Goal: Task Accomplishment & Management: Complete application form

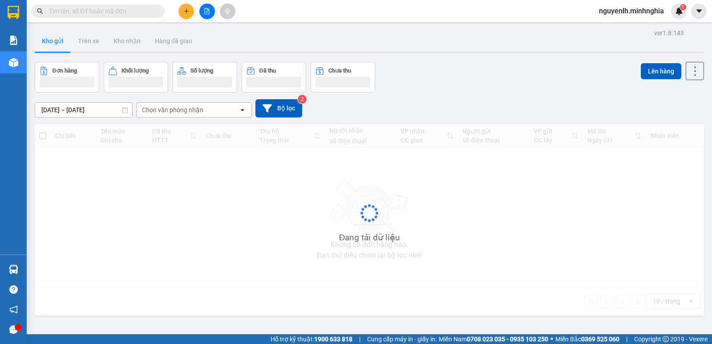
click at [100, 13] on input "text" at bounding box center [101, 11] width 105 height 10
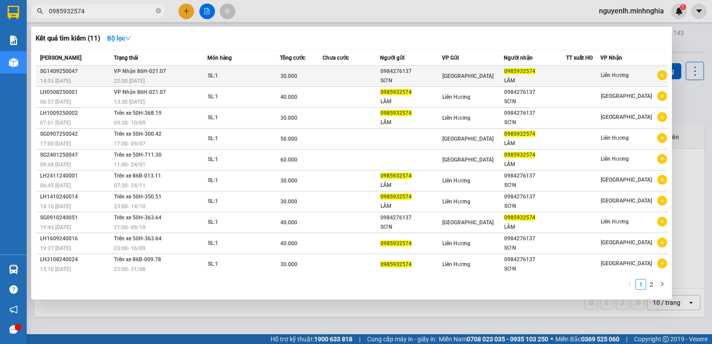
type input "0985932574"
click at [524, 79] on div "LÂM" at bounding box center [534, 80] width 61 height 9
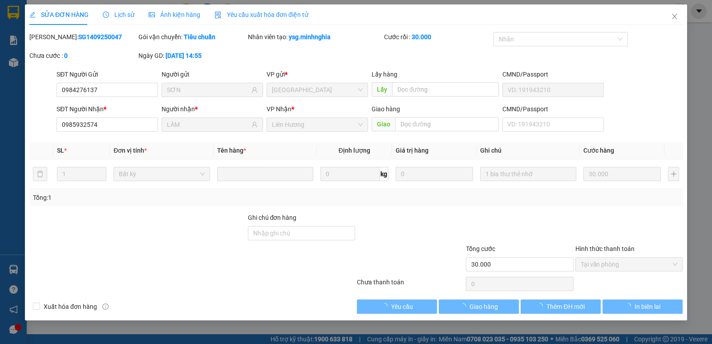
type input "0984276137"
type input "SƠN"
type input "0985932574"
type input "LÂM"
type input "30.000"
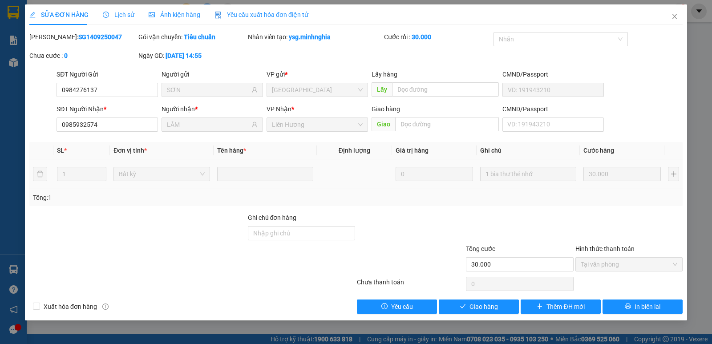
click at [436, 165] on td "0" at bounding box center [434, 174] width 85 height 30
click at [673, 16] on icon "close" at bounding box center [674, 16] width 7 height 7
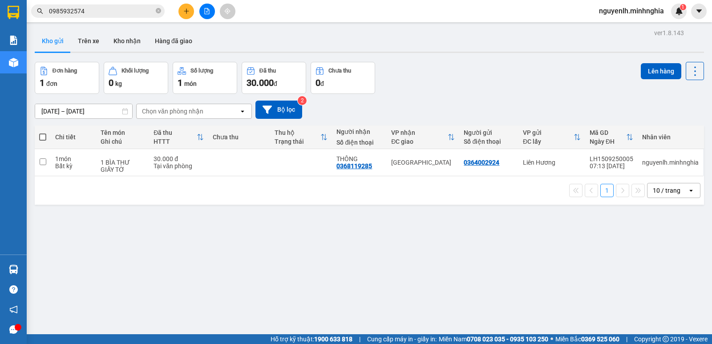
click at [269, 186] on div "1 10 / trang open" at bounding box center [369, 190] width 662 height 15
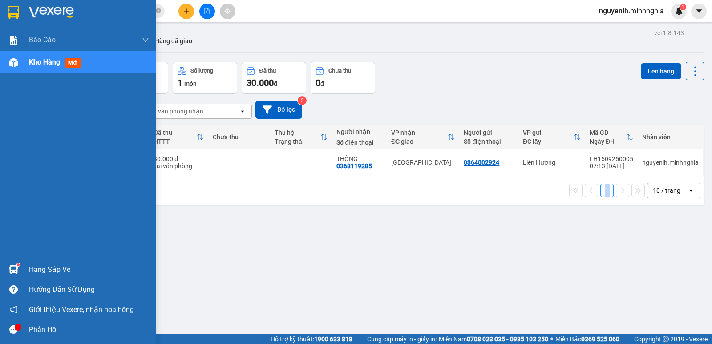
click at [69, 63] on span "mới" at bounding box center [73, 63] width 16 height 10
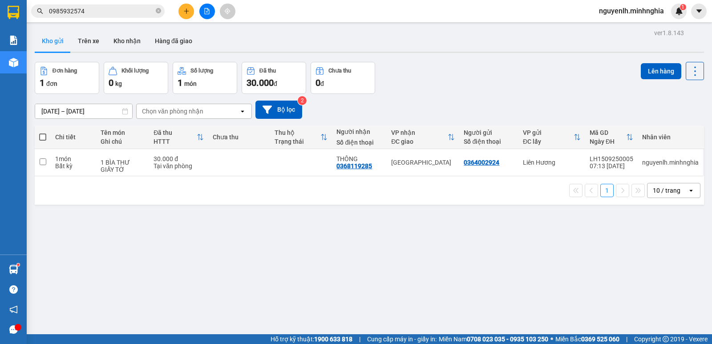
click at [192, 278] on div "ver 1.8.143 Kho gửi Trên xe Kho nhận Hàng đã giao Đơn hàng 1 đơn Khối lượng 0 k…" at bounding box center [369, 199] width 677 height 344
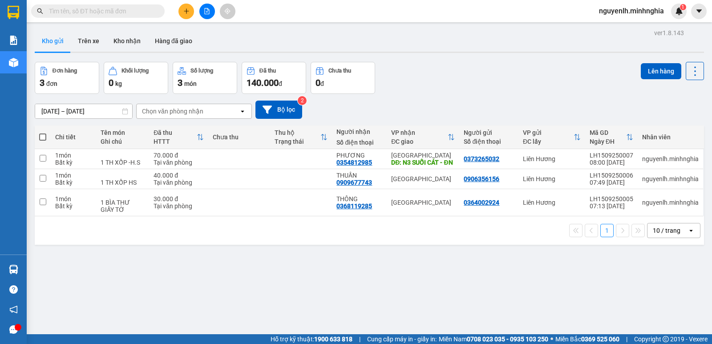
click at [101, 13] on input "text" at bounding box center [101, 11] width 105 height 10
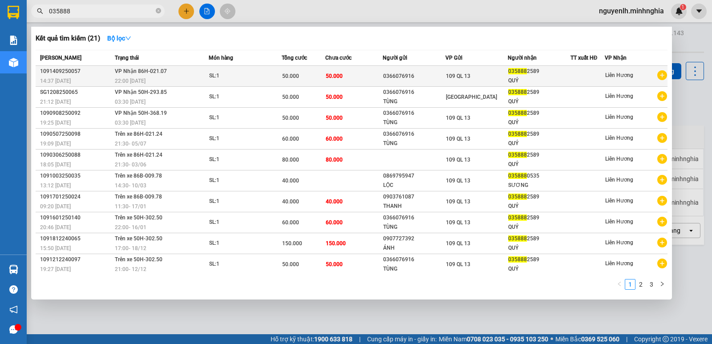
type input "035888"
click at [476, 81] on div "109 QL 13" at bounding box center [476, 76] width 61 height 10
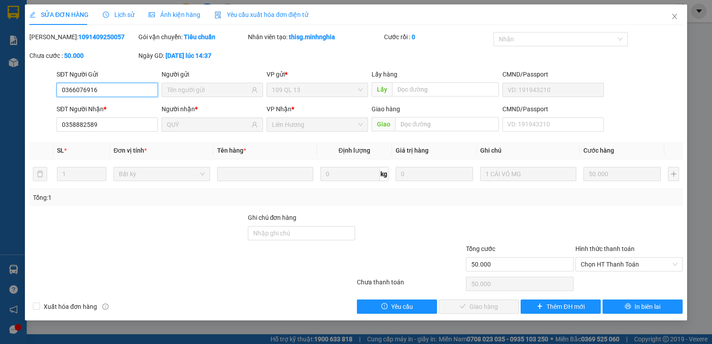
type input "0366076916"
type input "0358882589"
type input "QUÝ"
type input "50.000"
